Goal: Task Accomplishment & Management: Use online tool/utility

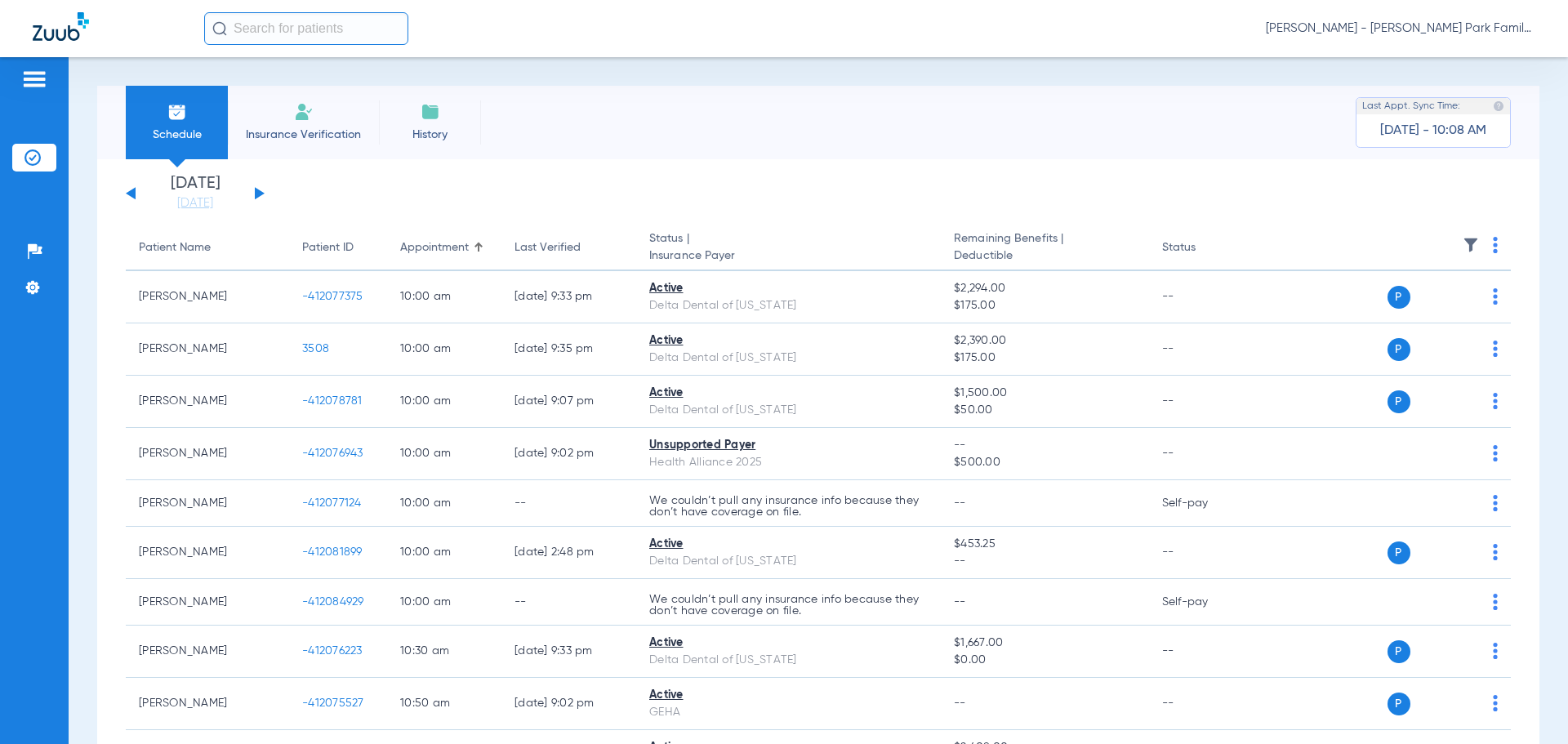
click at [250, 197] on div "[DATE] [DATE] [DATE] [DATE] [DATE] [DATE] [DATE] [DATE] [DATE] [DATE] [DATE] [D…" at bounding box center [195, 193] width 139 height 36
click at [253, 197] on div "[DATE] [DATE] [DATE] [DATE] [DATE] [DATE] [DATE] [DATE] [DATE] [DATE] [DATE] [D…" at bounding box center [195, 193] width 139 height 36
click at [262, 191] on div "[DATE] [DATE] [DATE] [DATE] [DATE] [DATE] [DATE] [DATE] [DATE] [DATE] [DATE] [D…" at bounding box center [195, 193] width 139 height 36
click at [255, 191] on button at bounding box center [260, 193] width 10 height 13
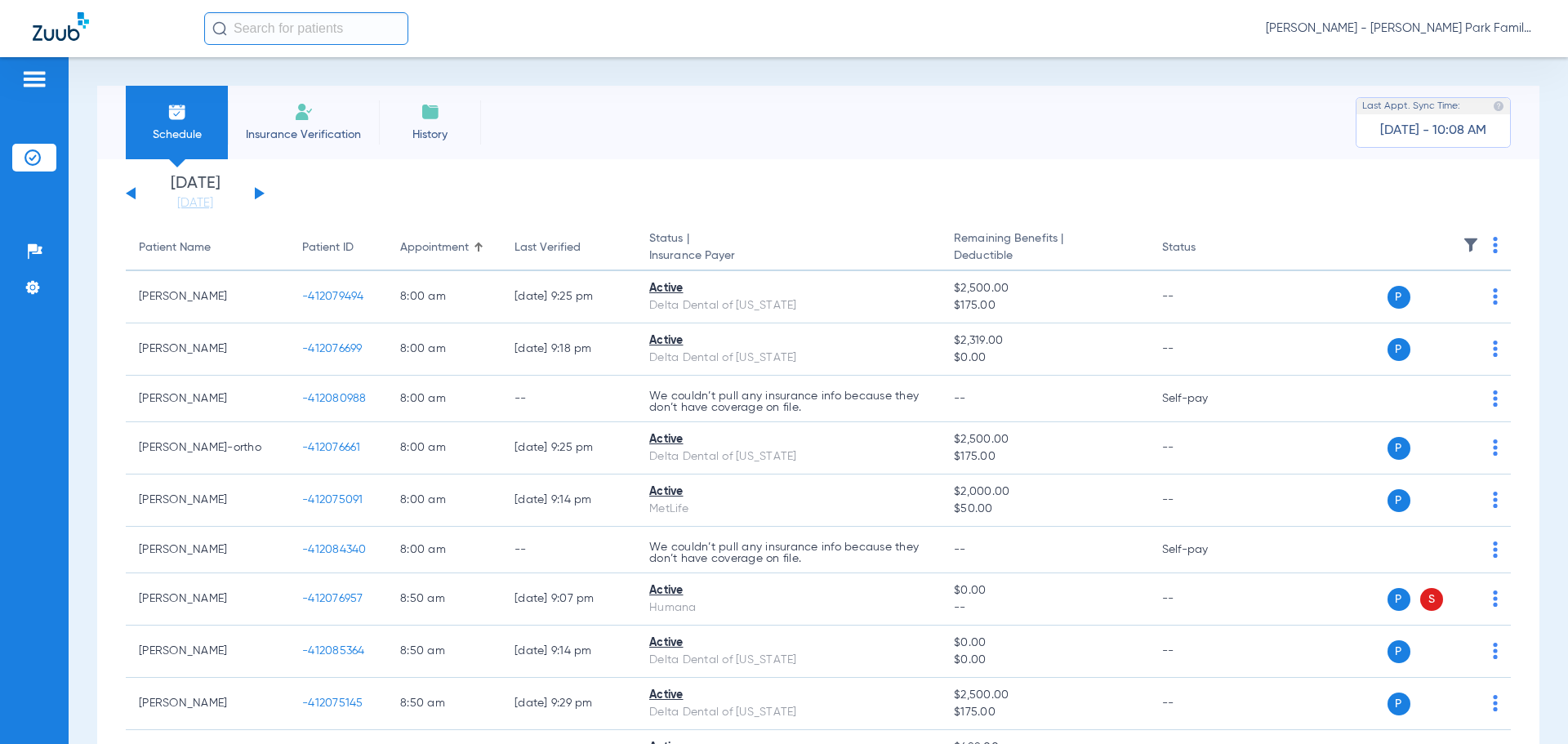
click at [1463, 241] on img at bounding box center [1470, 245] width 16 height 16
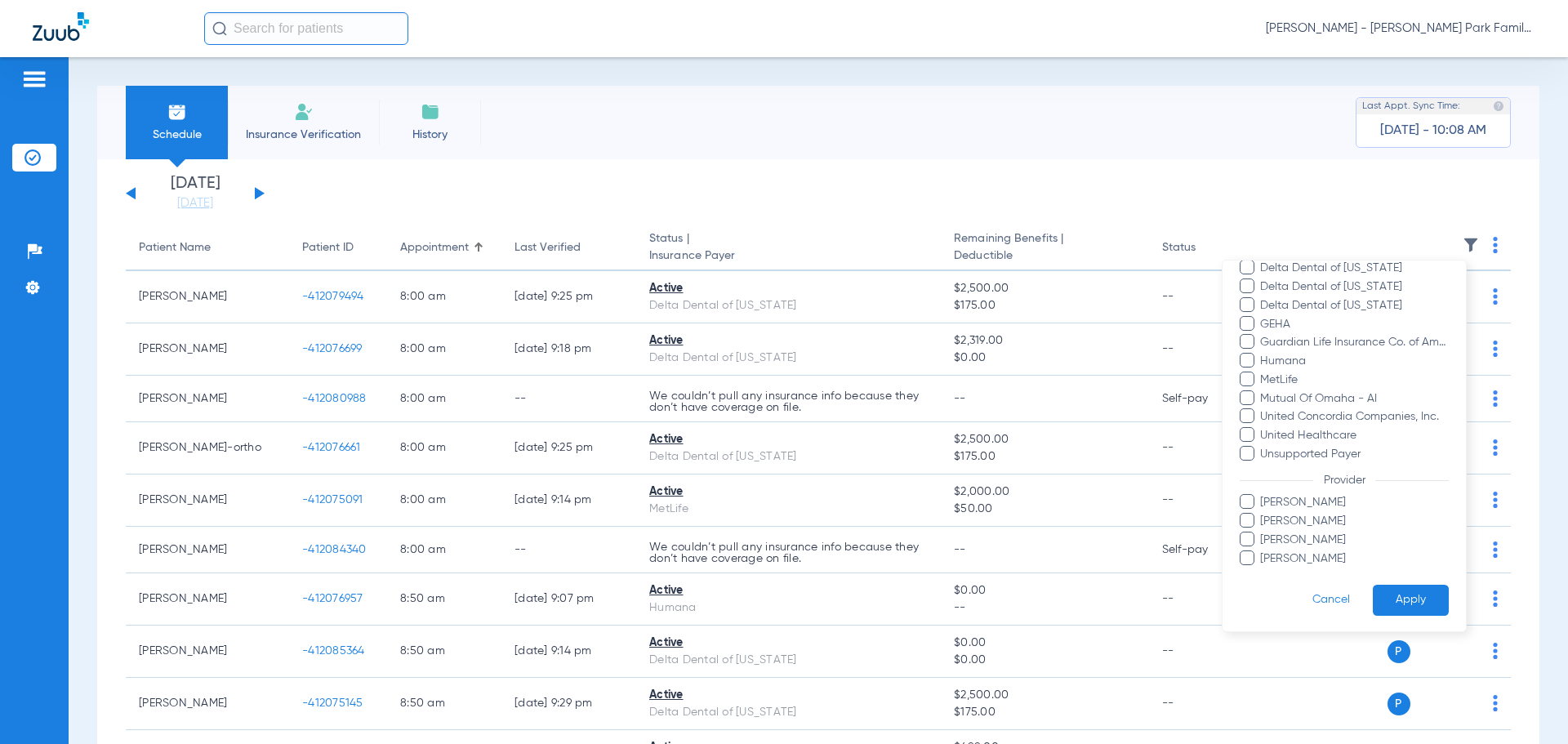
scroll to position [299, 0]
click at [1301, 507] on span "[PERSON_NAME]" at bounding box center [1354, 501] width 190 height 17
click at [1262, 512] on input "[PERSON_NAME]" at bounding box center [1262, 512] width 0 height 0
click at [1399, 589] on button "Apply" at bounding box center [1410, 600] width 76 height 32
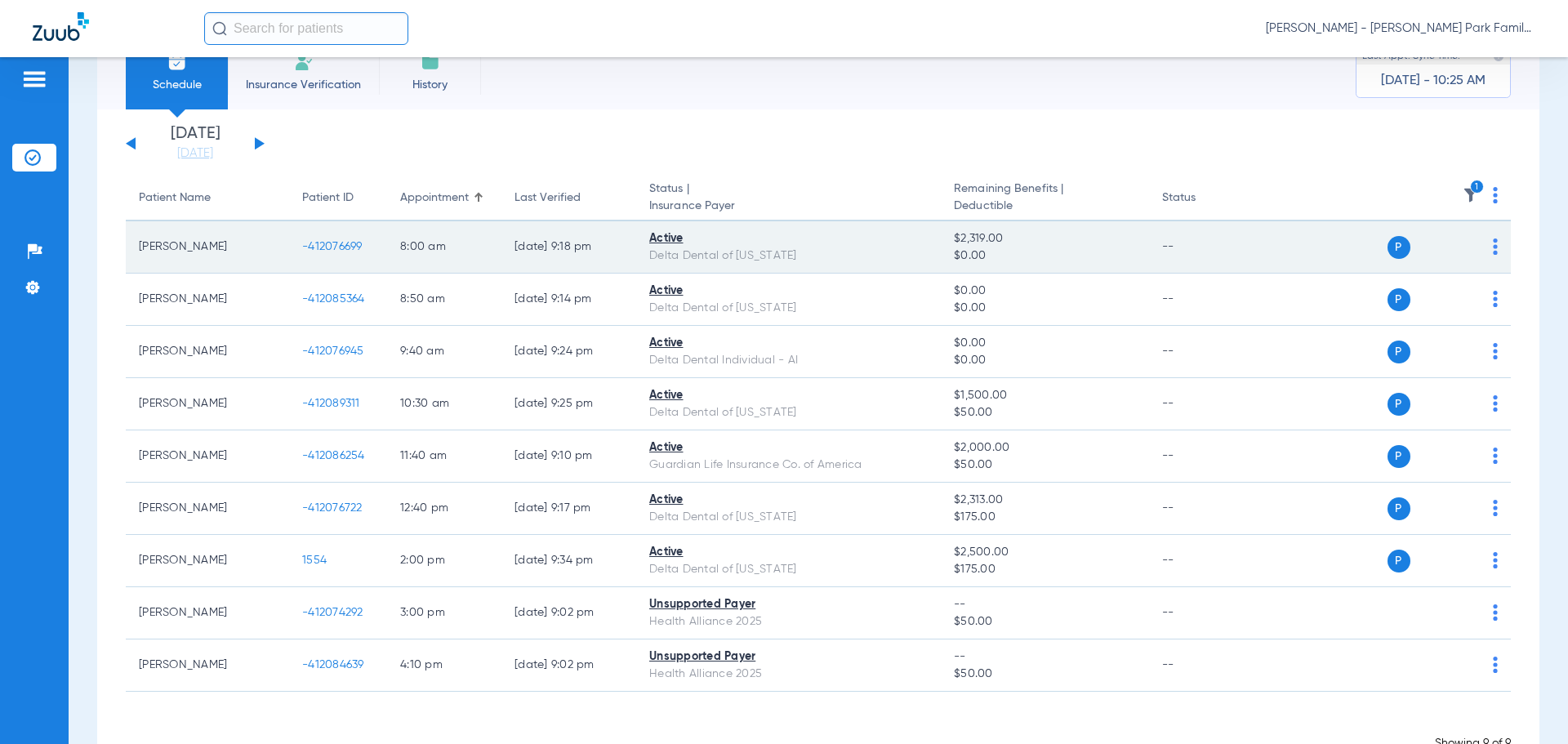
scroll to position [20, 0]
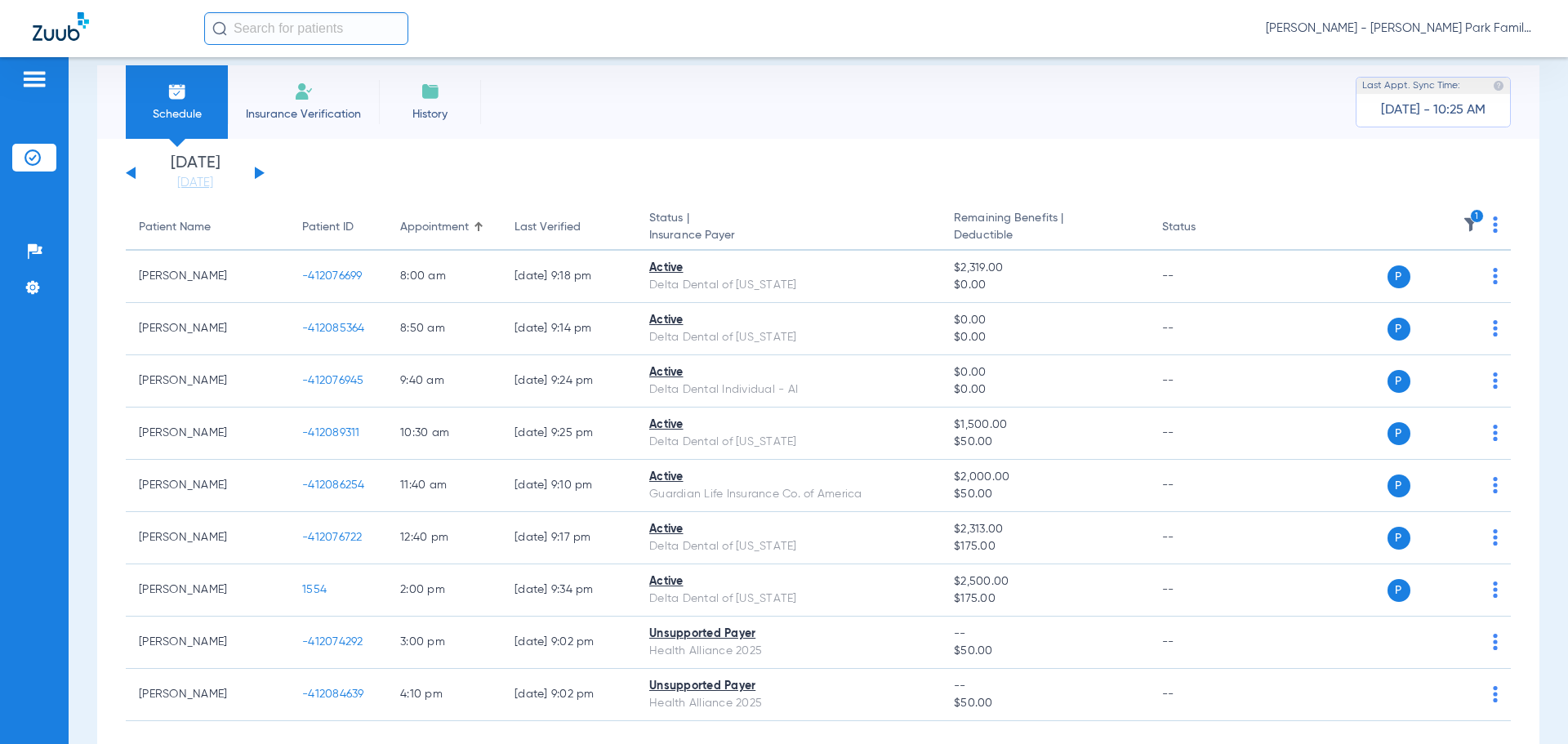
click at [1463, 224] on img at bounding box center [1470, 224] width 16 height 16
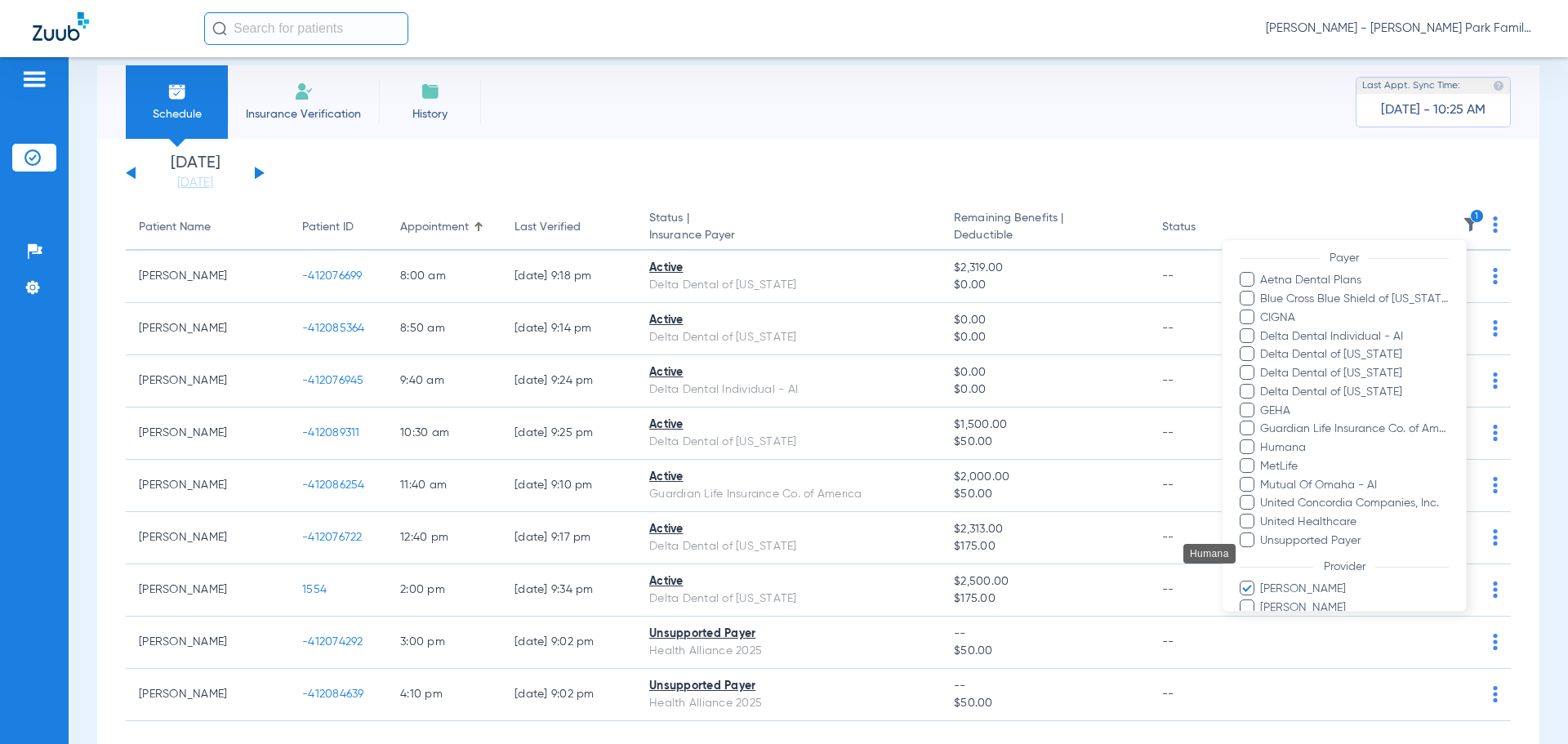
scroll to position [299, 0]
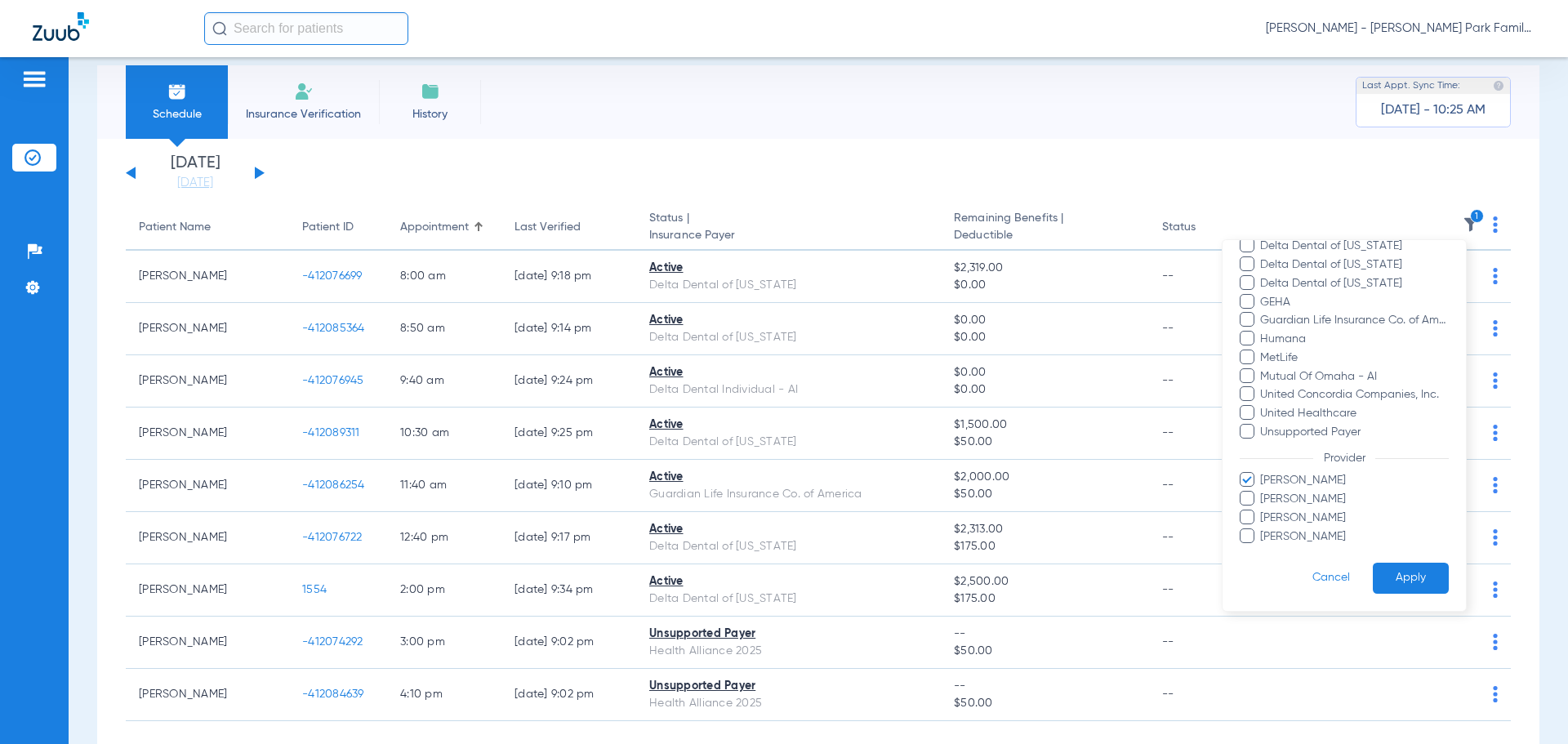
click at [1282, 479] on span "[PERSON_NAME]" at bounding box center [1354, 481] width 190 height 17
click at [1262, 492] on input "[PERSON_NAME]" at bounding box center [1262, 492] width 0 height 0
click at [1282, 493] on span "[PERSON_NAME]" at bounding box center [1354, 499] width 190 height 17
click at [1262, 510] on input "[PERSON_NAME]" at bounding box center [1262, 510] width 0 height 0
click at [1398, 578] on button "Apply" at bounding box center [1410, 579] width 76 height 32
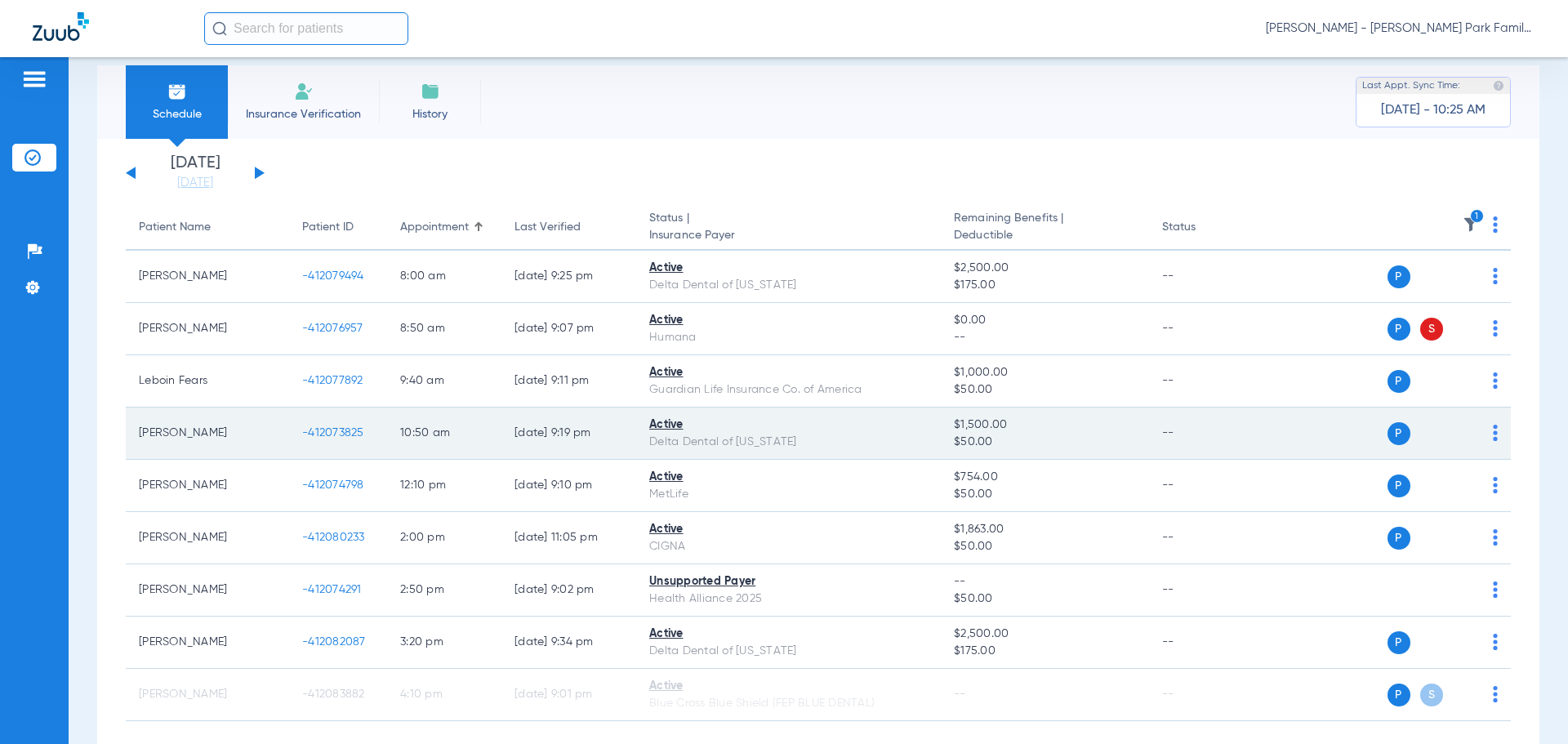
scroll to position [102, 0]
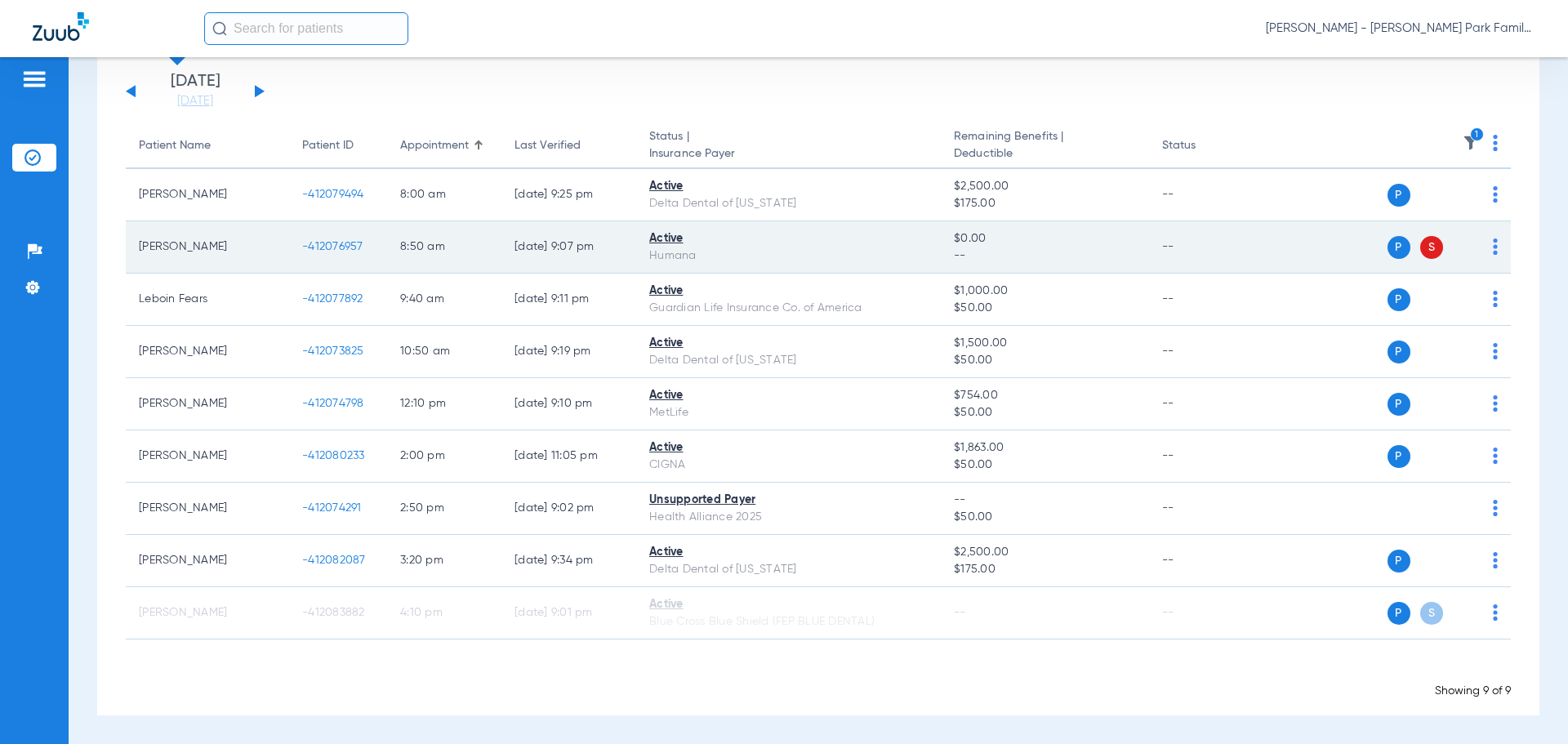
click at [1420, 252] on span "S" at bounding box center [1431, 247] width 23 height 23
click at [1490, 241] on td "P S" at bounding box center [1385, 247] width 252 height 52
click at [1493, 244] on img at bounding box center [1496, 246] width 5 height 16
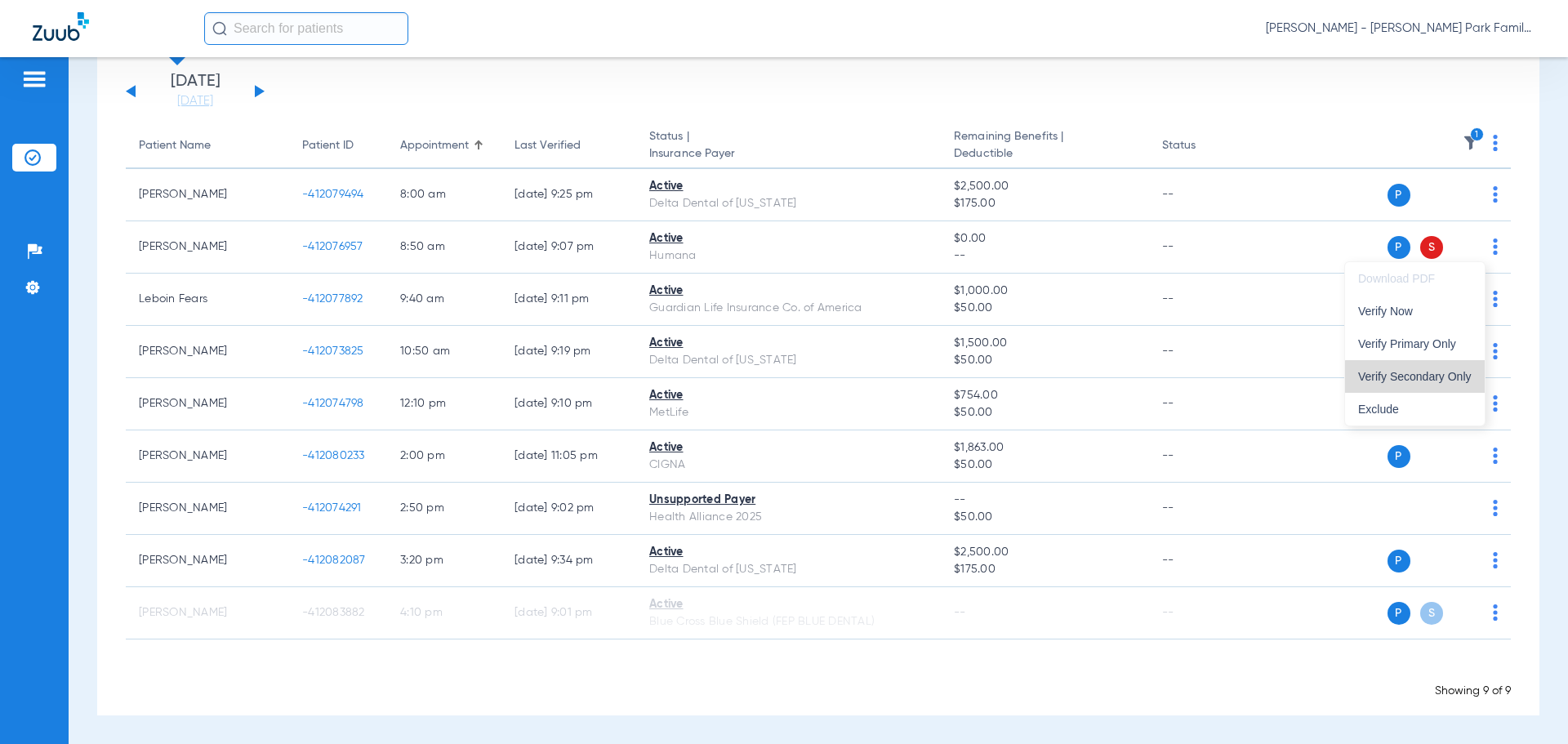
click at [1422, 380] on span "Verify Secondary Only" at bounding box center [1415, 377] width 114 height 12
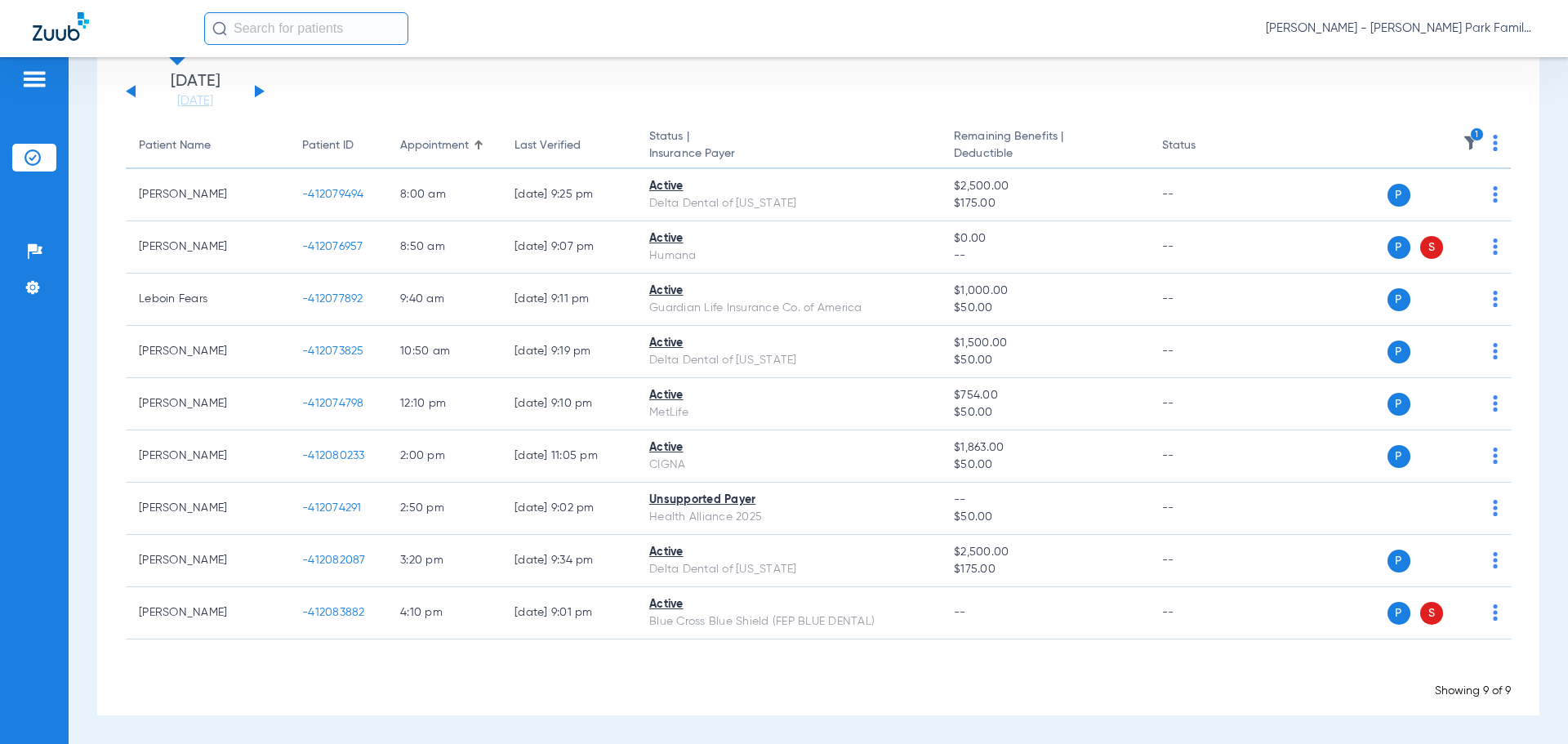
click at [174, 660] on app-appointment-list "Patient Name Patient ID Appointment Last Verified Status | Insurance Payer Rema…" at bounding box center [818, 411] width 1385 height 576
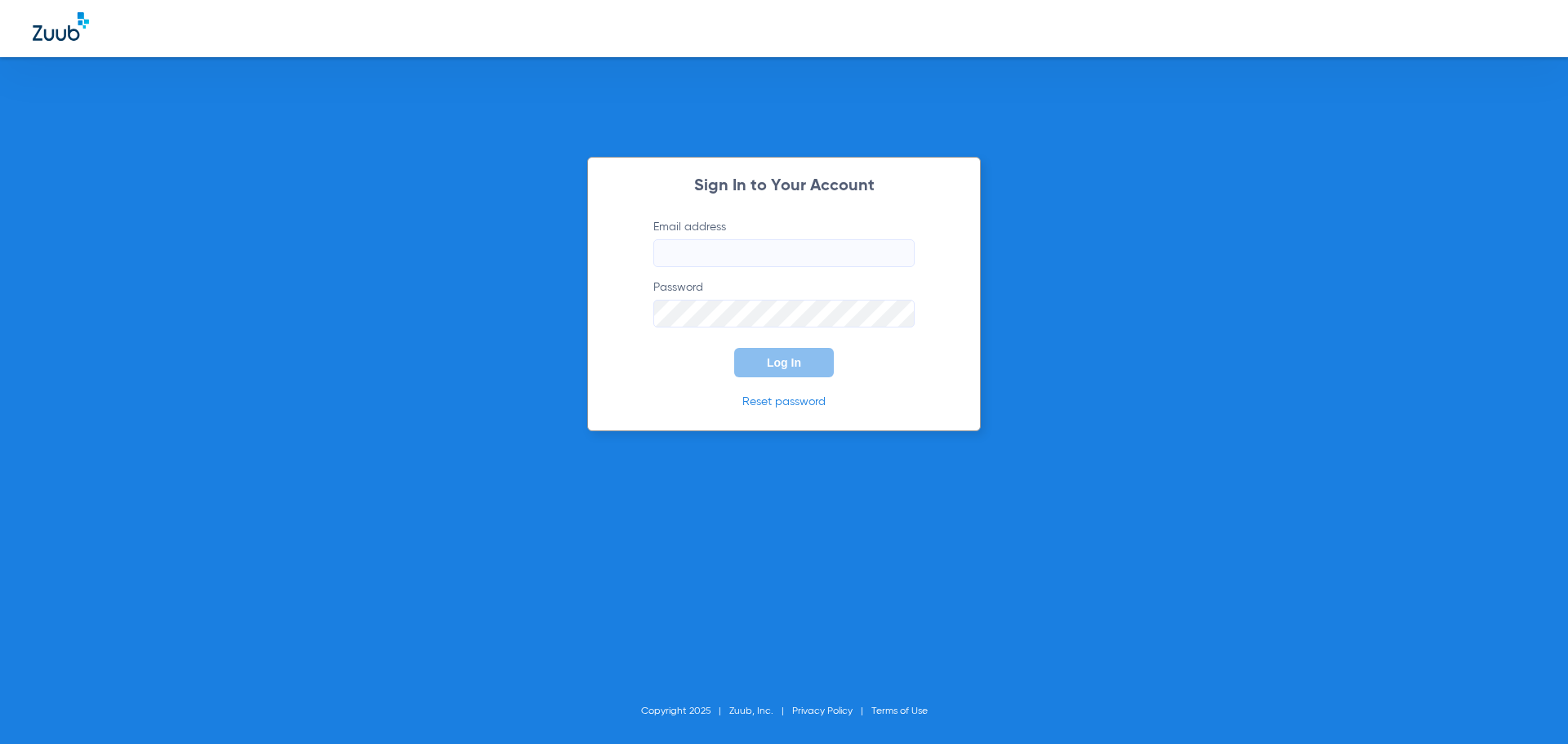
type input "[EMAIL_ADDRESS][DOMAIN_NAME]"
